Goal: Task Accomplishment & Management: Manage account settings

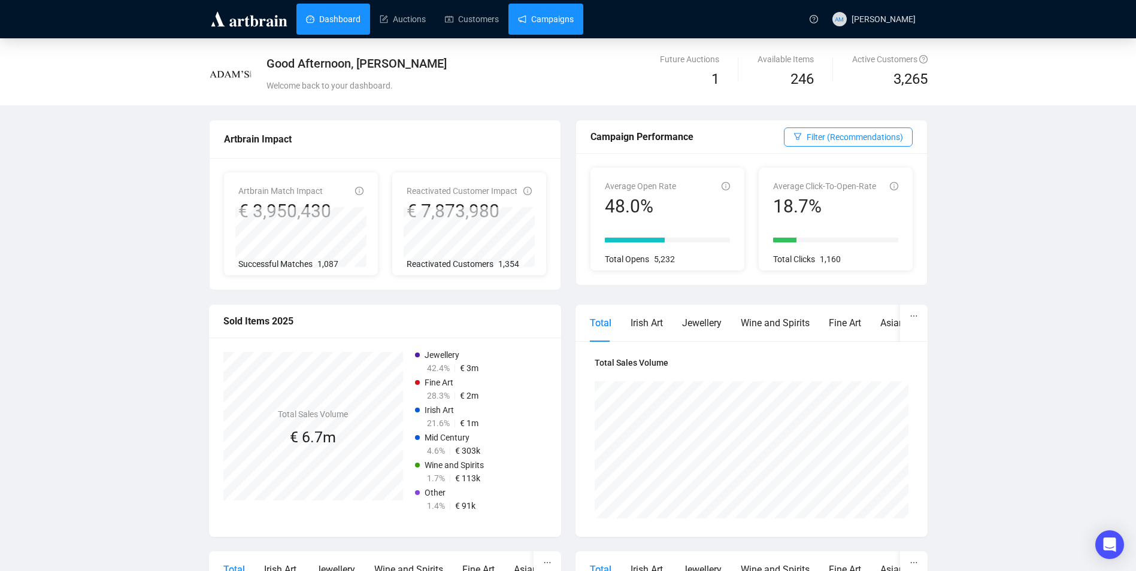
drag, startPoint x: 0, startPoint y: 0, endPoint x: 544, endPoint y: 21, distance: 544.2
click at [544, 21] on link "Campaigns" at bounding box center [546, 19] width 56 height 31
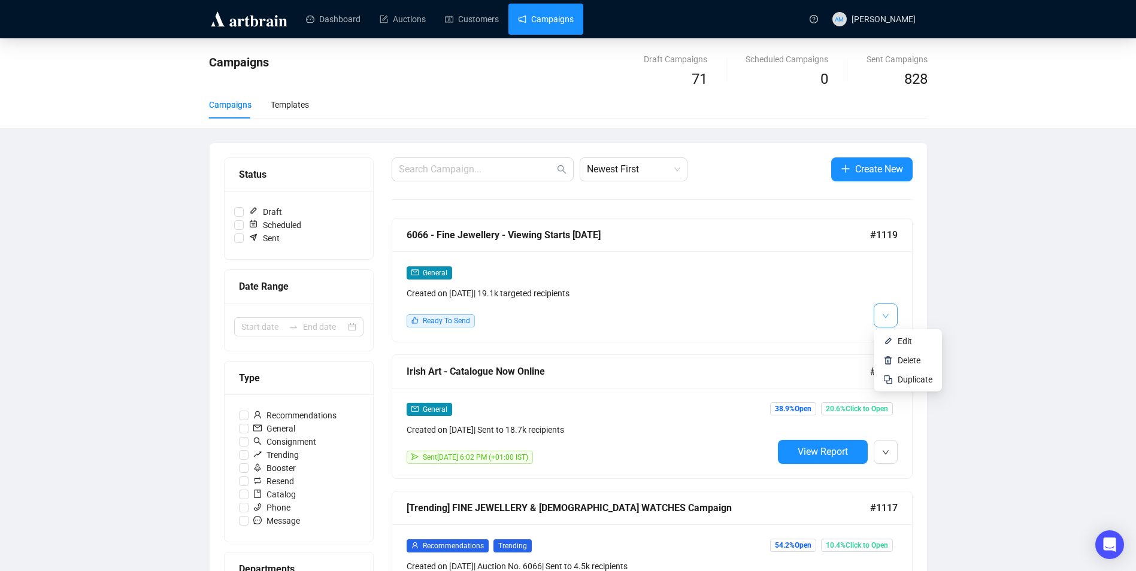
click at [877, 308] on button "button" at bounding box center [886, 316] width 24 height 24
click at [904, 340] on span "Edit" at bounding box center [905, 342] width 14 height 10
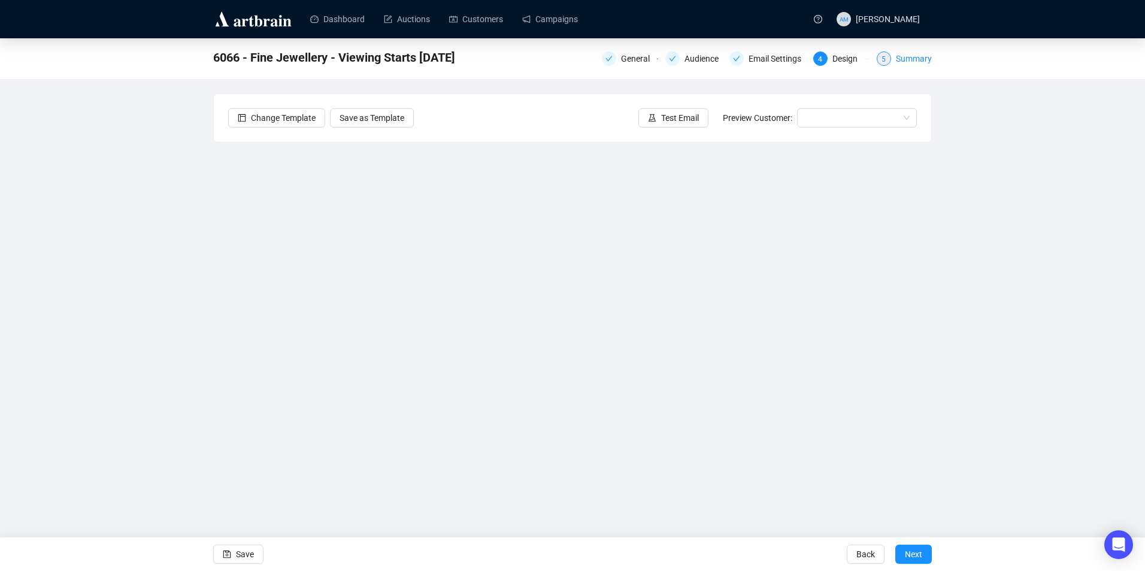
click at [905, 59] on div "Summary" at bounding box center [914, 59] width 36 height 14
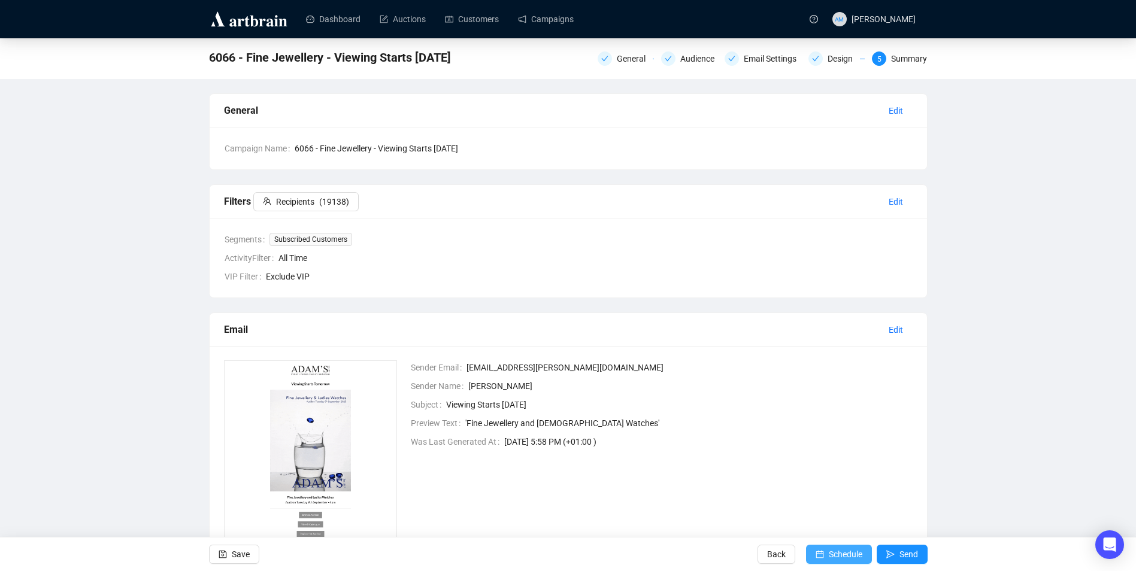
click at [849, 550] on span "Schedule" at bounding box center [846, 555] width 34 height 34
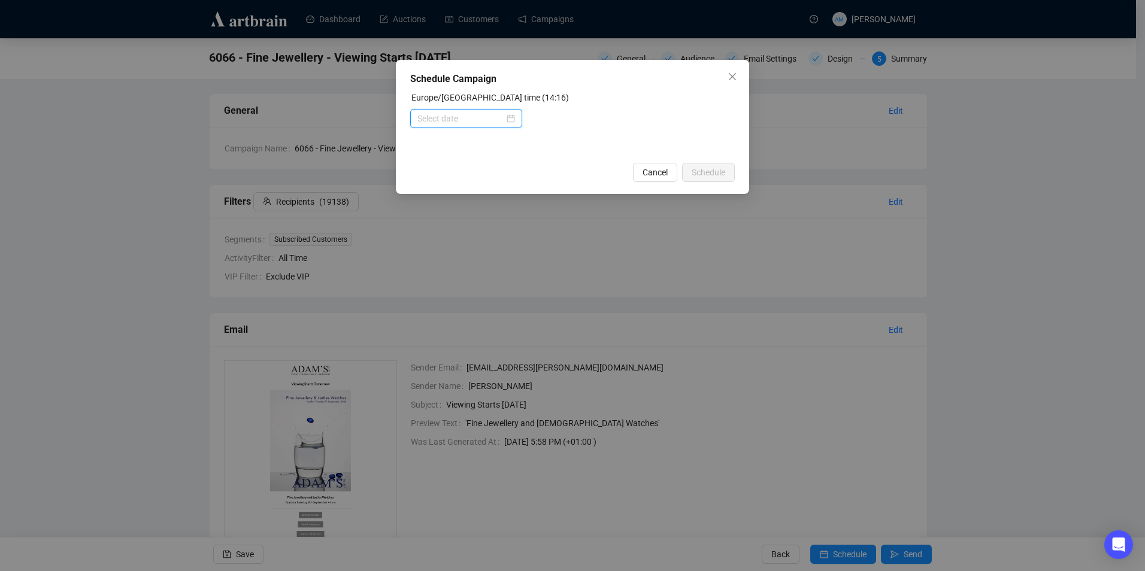
click at [471, 119] on input at bounding box center [460, 118] width 87 height 13
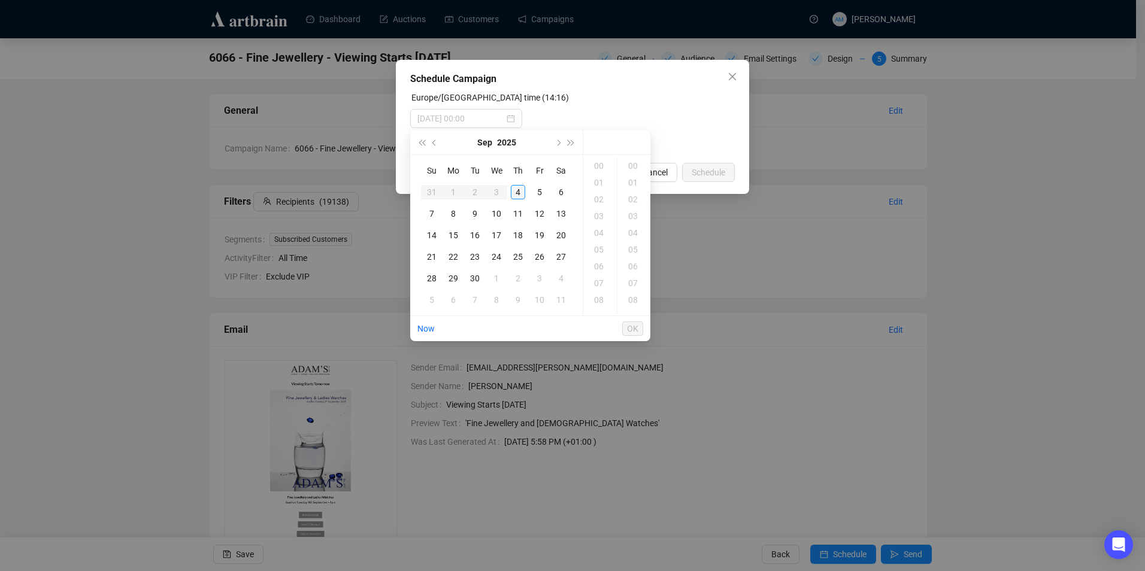
click at [522, 192] on div "4" at bounding box center [518, 192] width 14 height 14
click at [603, 233] on div "18" at bounding box center [600, 233] width 29 height 17
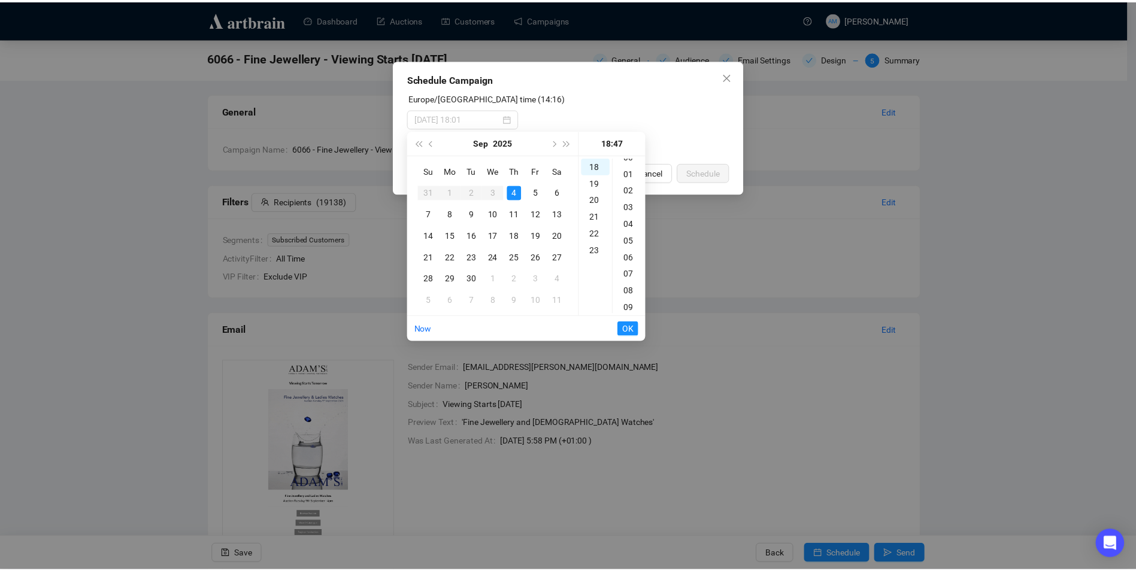
scroll to position [0, 0]
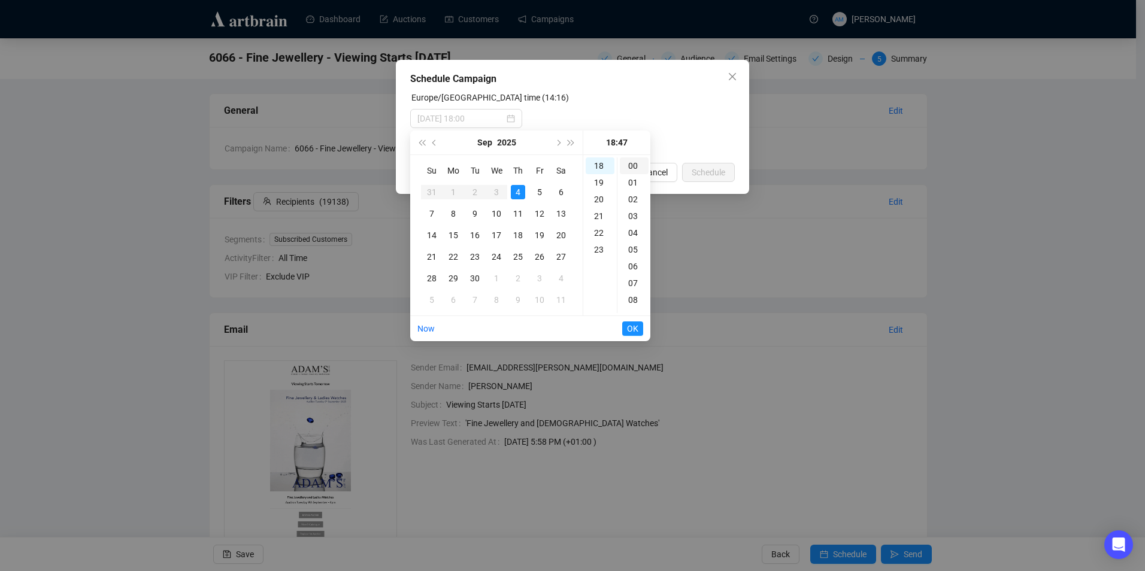
click at [634, 169] on div "00" at bounding box center [634, 166] width 29 height 17
type input "[DATE] 18:00"
click at [637, 332] on span "OK" at bounding box center [632, 328] width 11 height 23
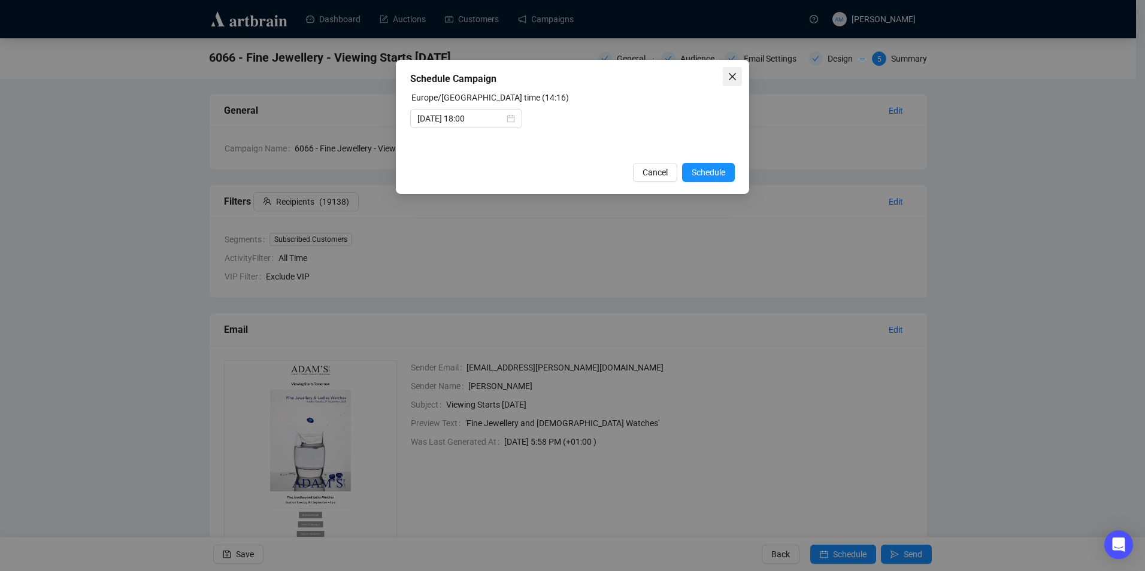
click at [734, 78] on icon "close" at bounding box center [732, 76] width 7 height 7
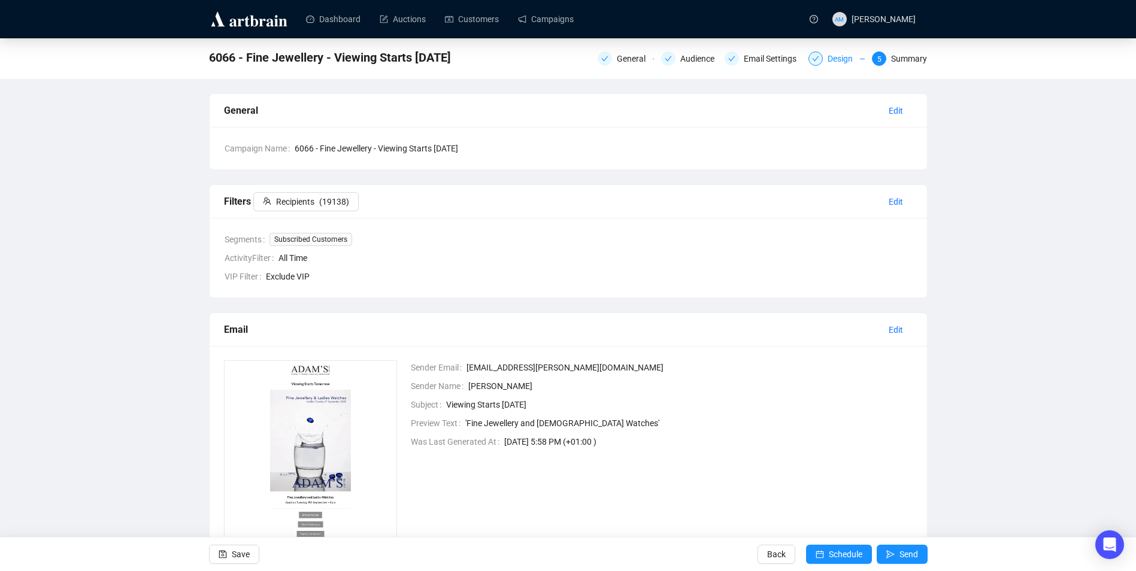
click at [822, 56] on div at bounding box center [816, 59] width 14 height 14
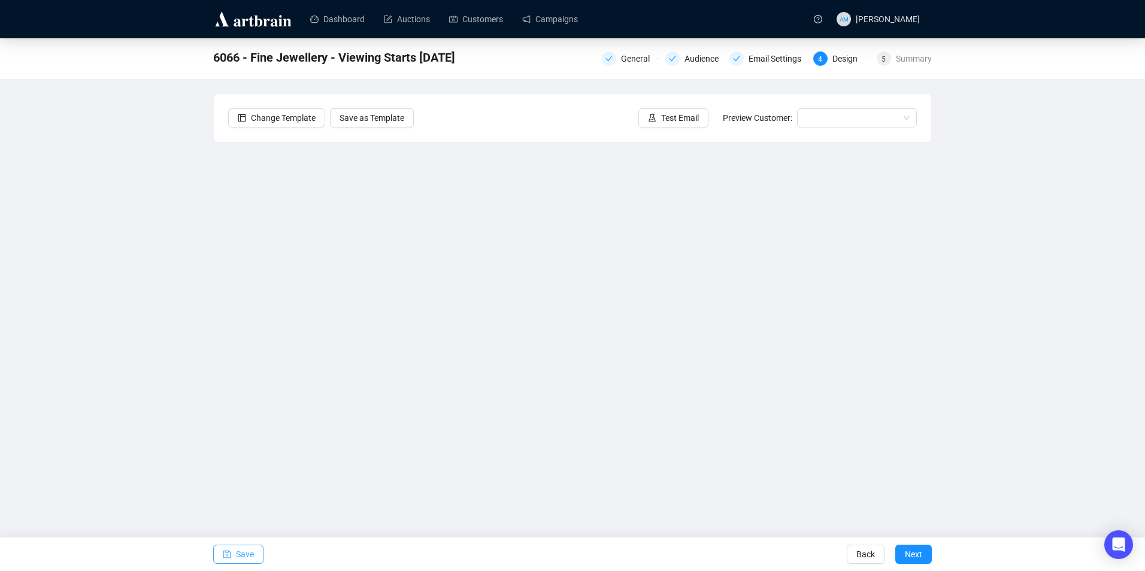
click at [231, 550] on icon "save" at bounding box center [227, 554] width 8 height 8
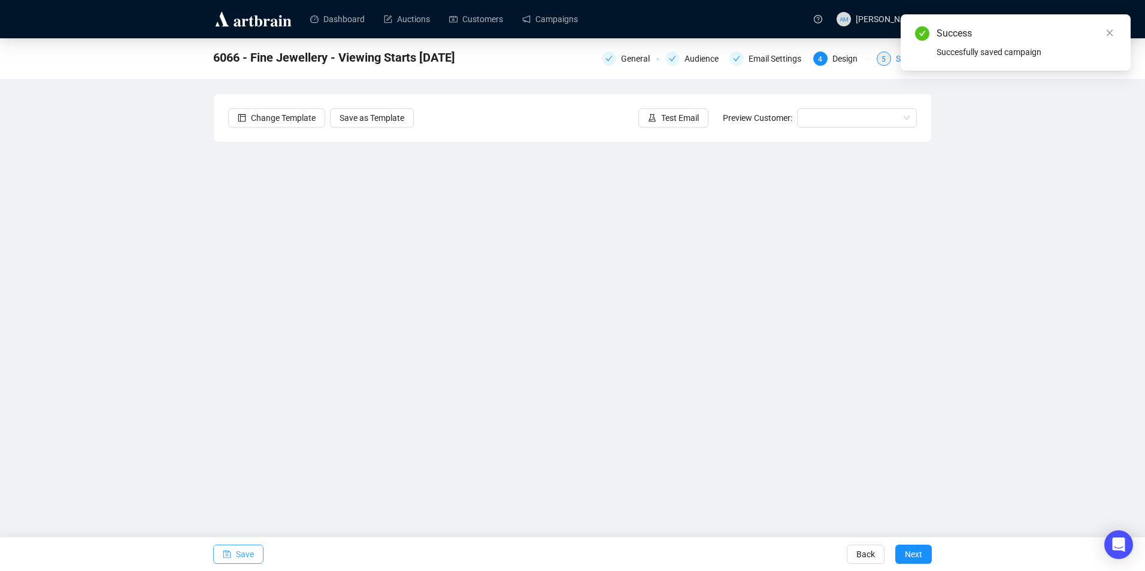
click at [884, 59] on span "5" at bounding box center [884, 59] width 4 height 8
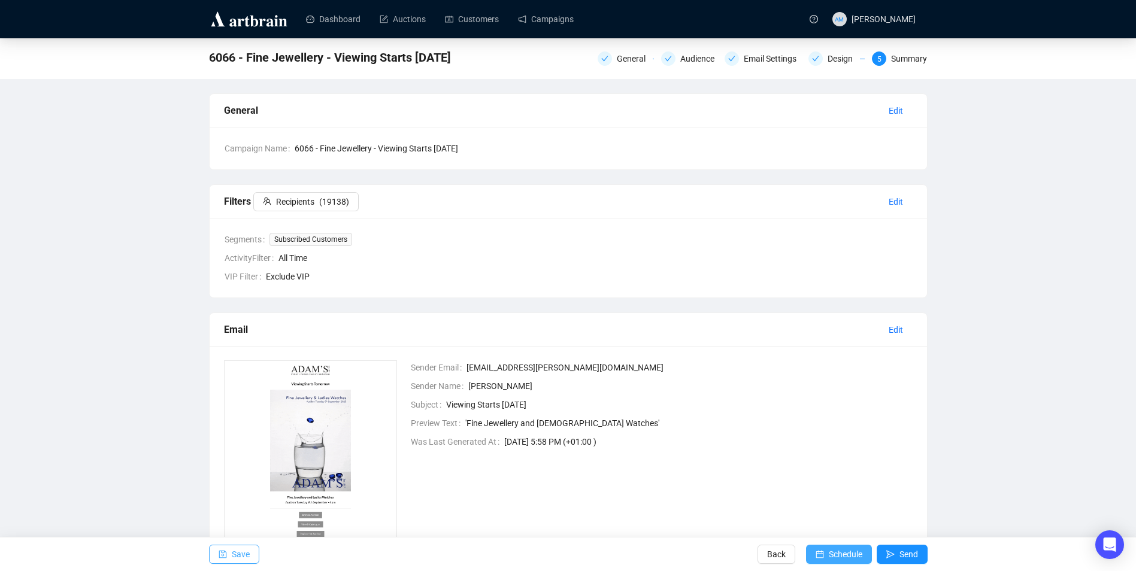
click at [831, 553] on span "Schedule" at bounding box center [846, 555] width 34 height 34
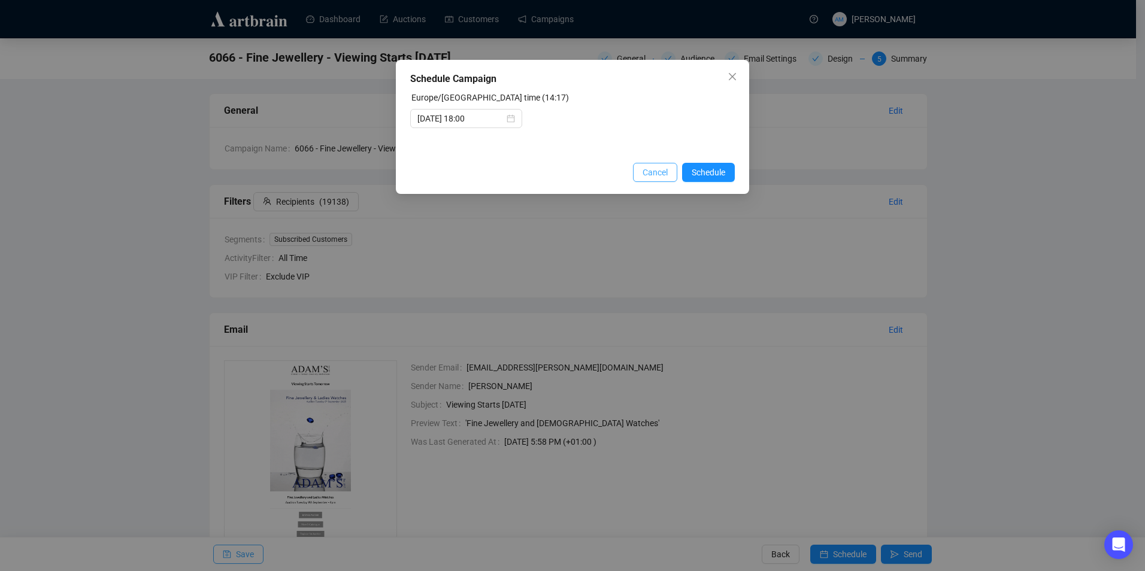
click at [665, 163] on button "Cancel" at bounding box center [655, 172] width 44 height 19
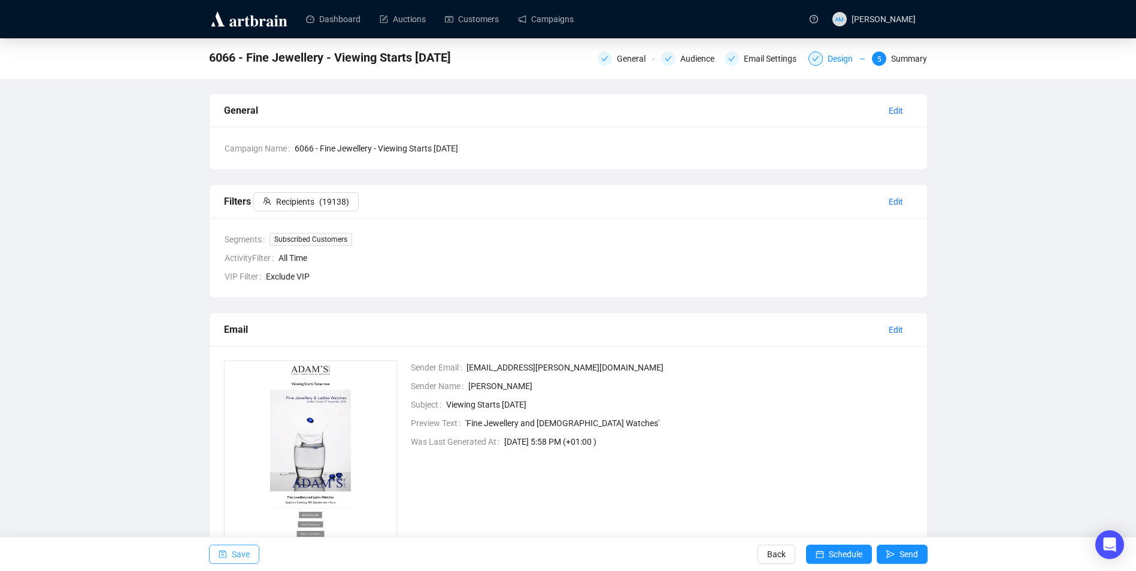
click at [822, 60] on div at bounding box center [816, 59] width 14 height 14
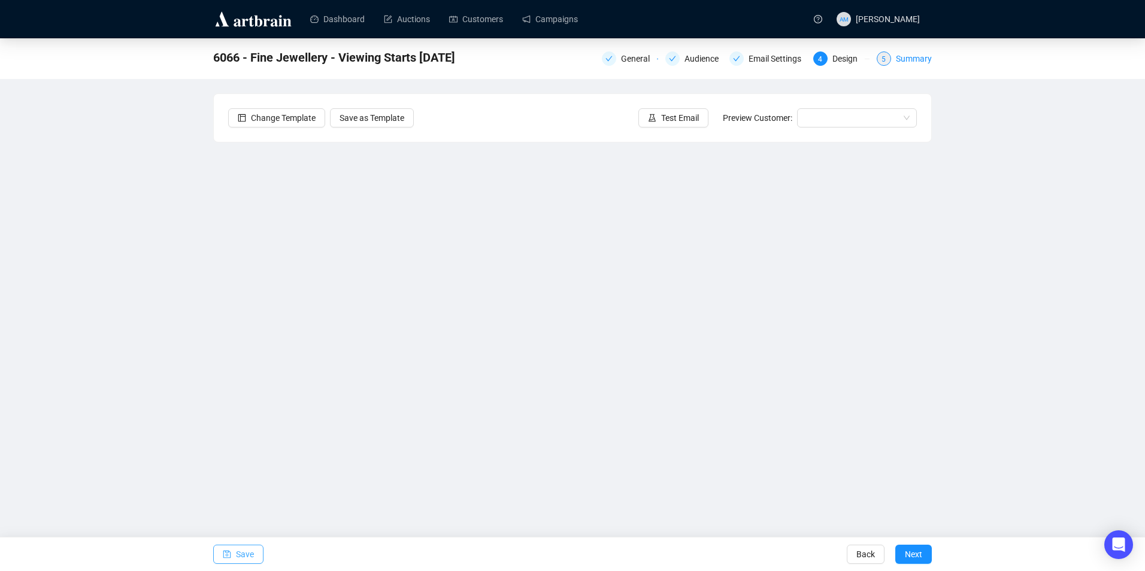
click at [889, 52] on div "5" at bounding box center [884, 59] width 14 height 14
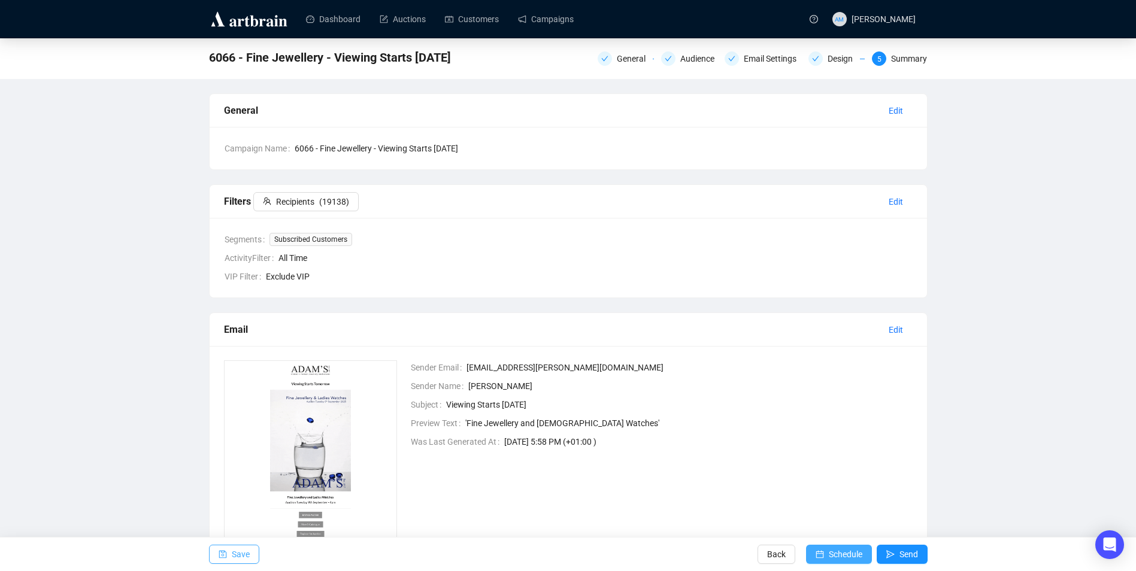
click at [858, 552] on span "Schedule" at bounding box center [846, 555] width 34 height 34
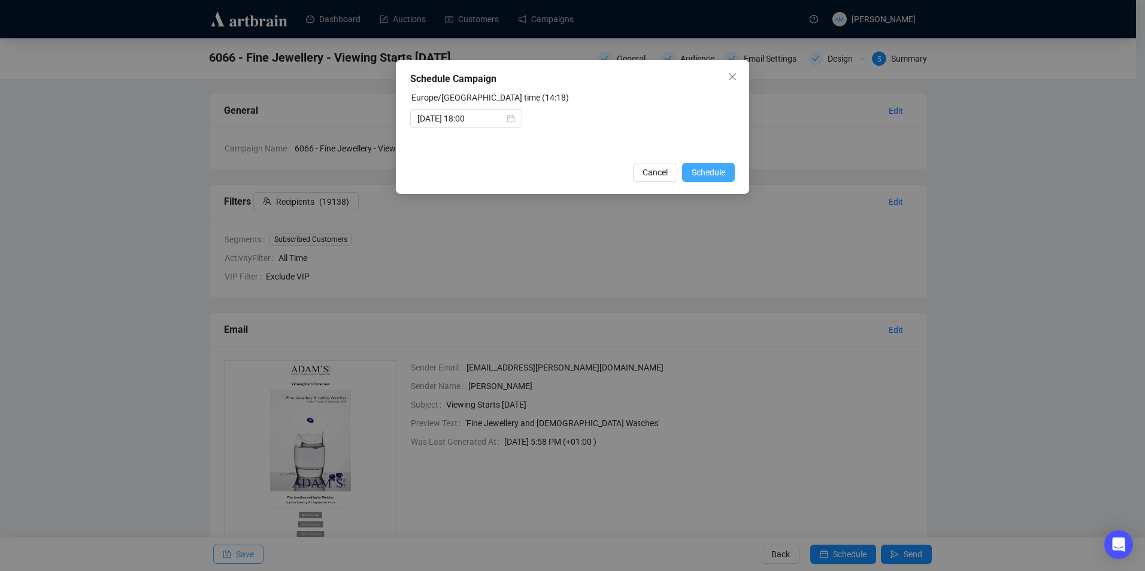
click at [715, 174] on span "Schedule" at bounding box center [709, 172] width 34 height 13
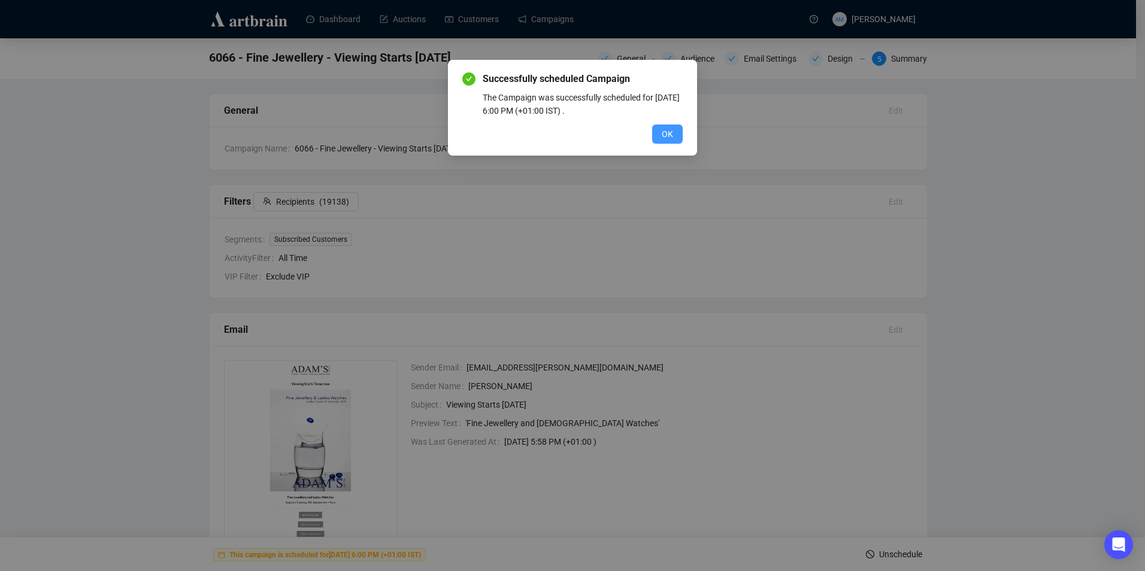
click at [673, 132] on span "OK" at bounding box center [667, 134] width 11 height 13
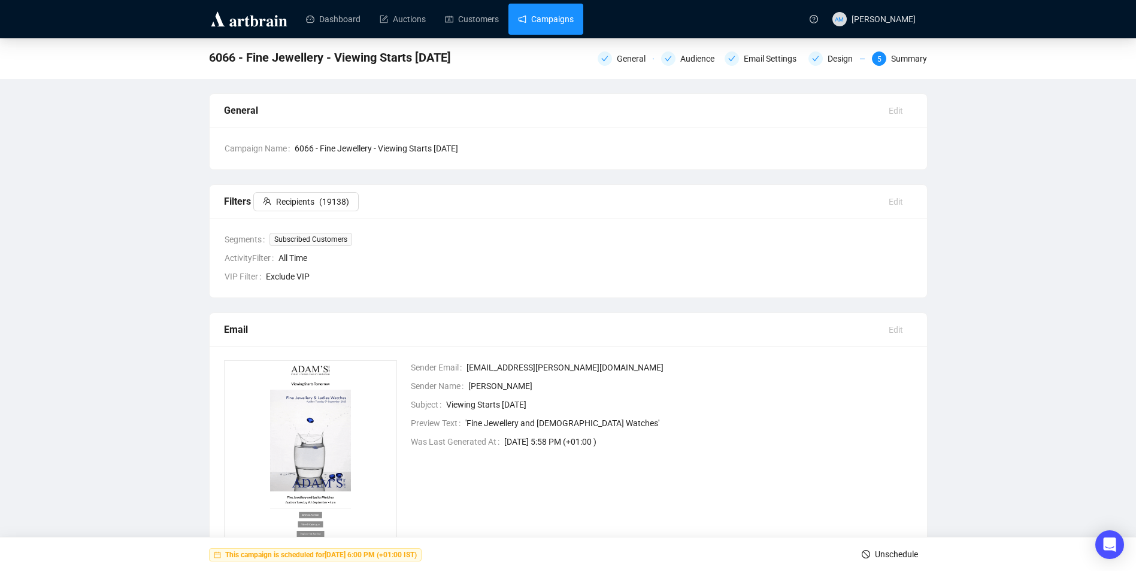
click at [564, 18] on link "Campaigns" at bounding box center [546, 19] width 56 height 31
